Goal: Task Accomplishment & Management: Manage account settings

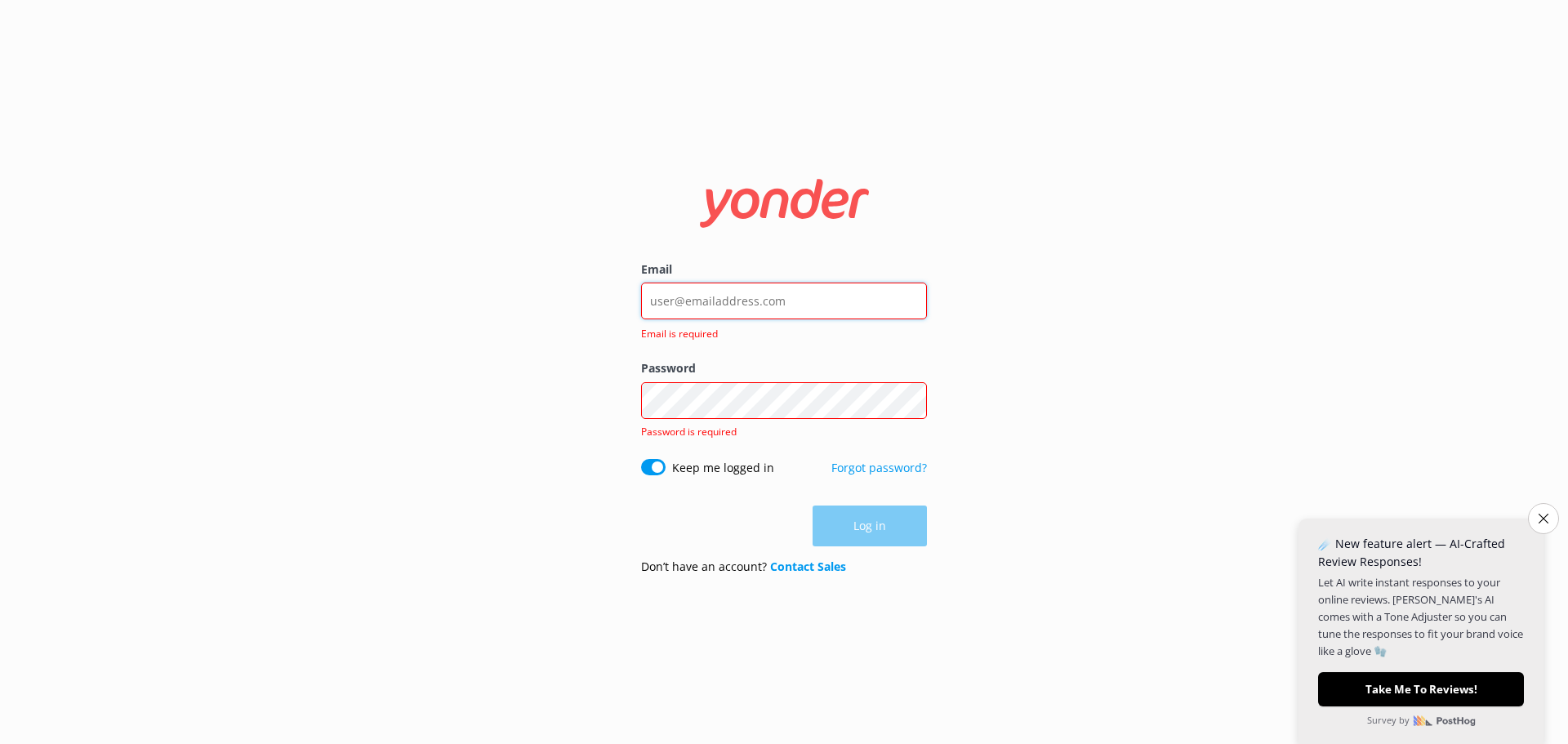
click at [700, 306] on input "Email" at bounding box center [783, 301] width 285 height 37
type input "[EMAIL_ADDRESS][DOMAIN_NAME]"
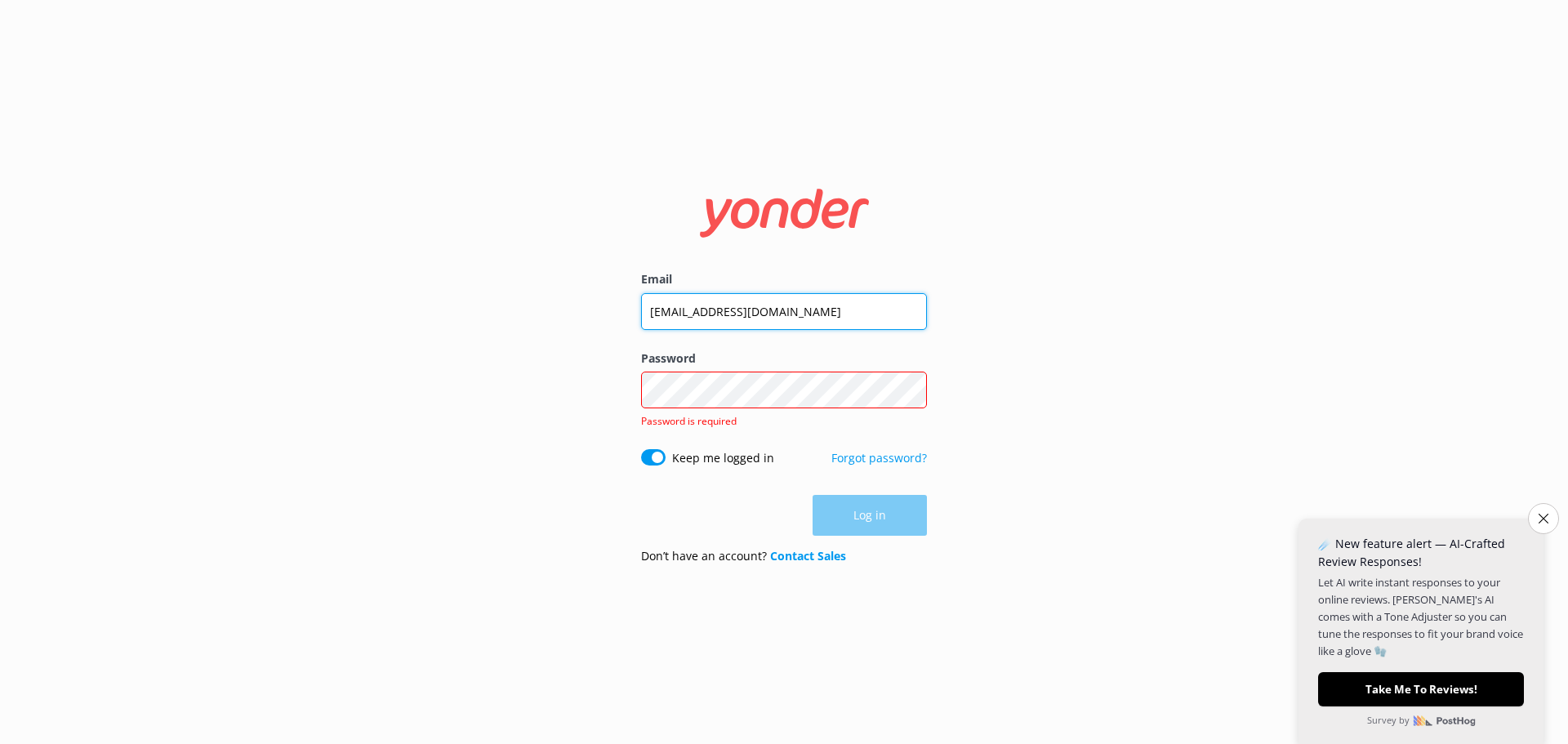
click at [745, 311] on input "[EMAIL_ADDRESS][DOMAIN_NAME]" at bounding box center [783, 312] width 285 height 37
click at [1539, 515] on icon "Close survey" at bounding box center [1543, 518] width 11 height 11
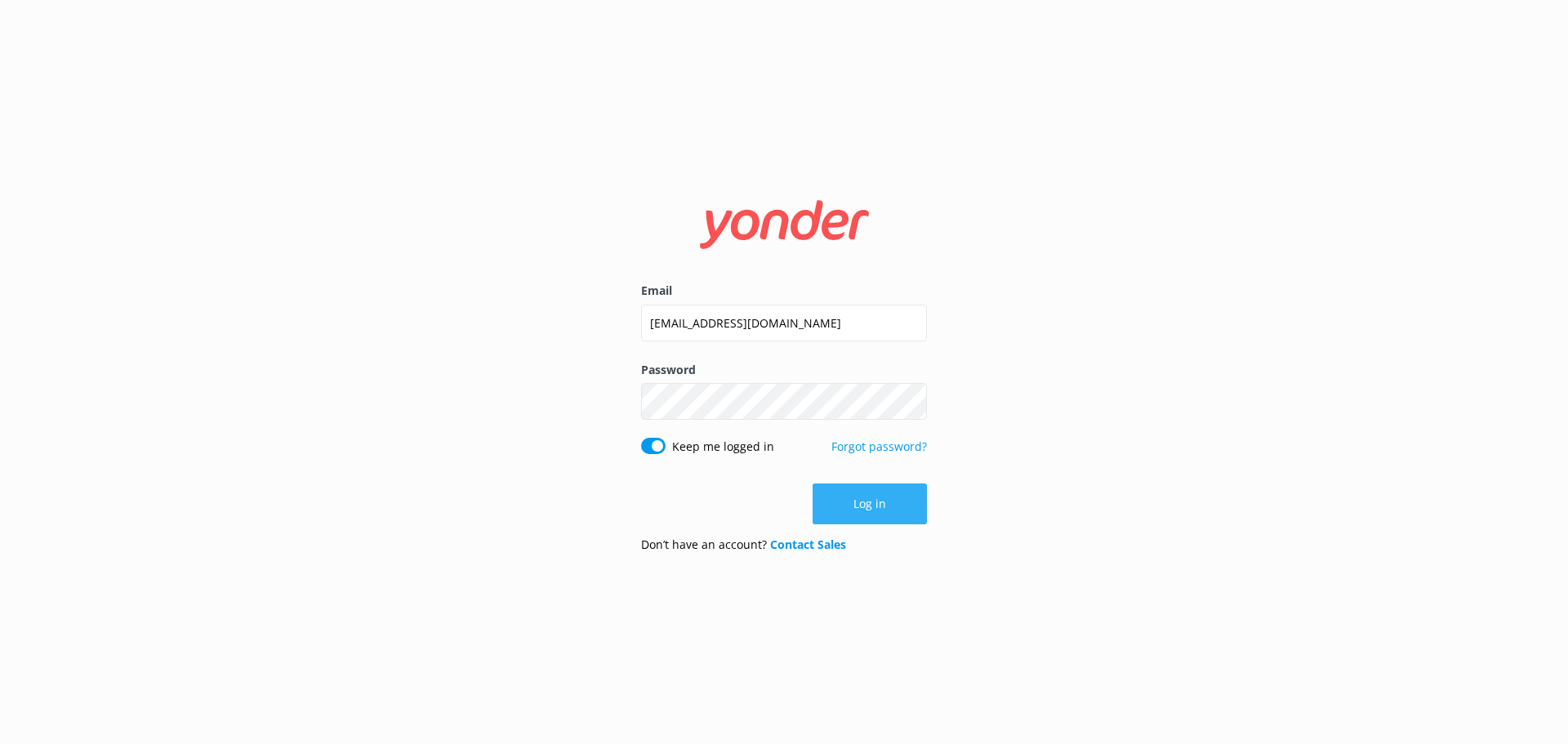
click at [879, 494] on button "Log in" at bounding box center [869, 504] width 114 height 41
